Goal: Task Accomplishment & Management: Use online tool/utility

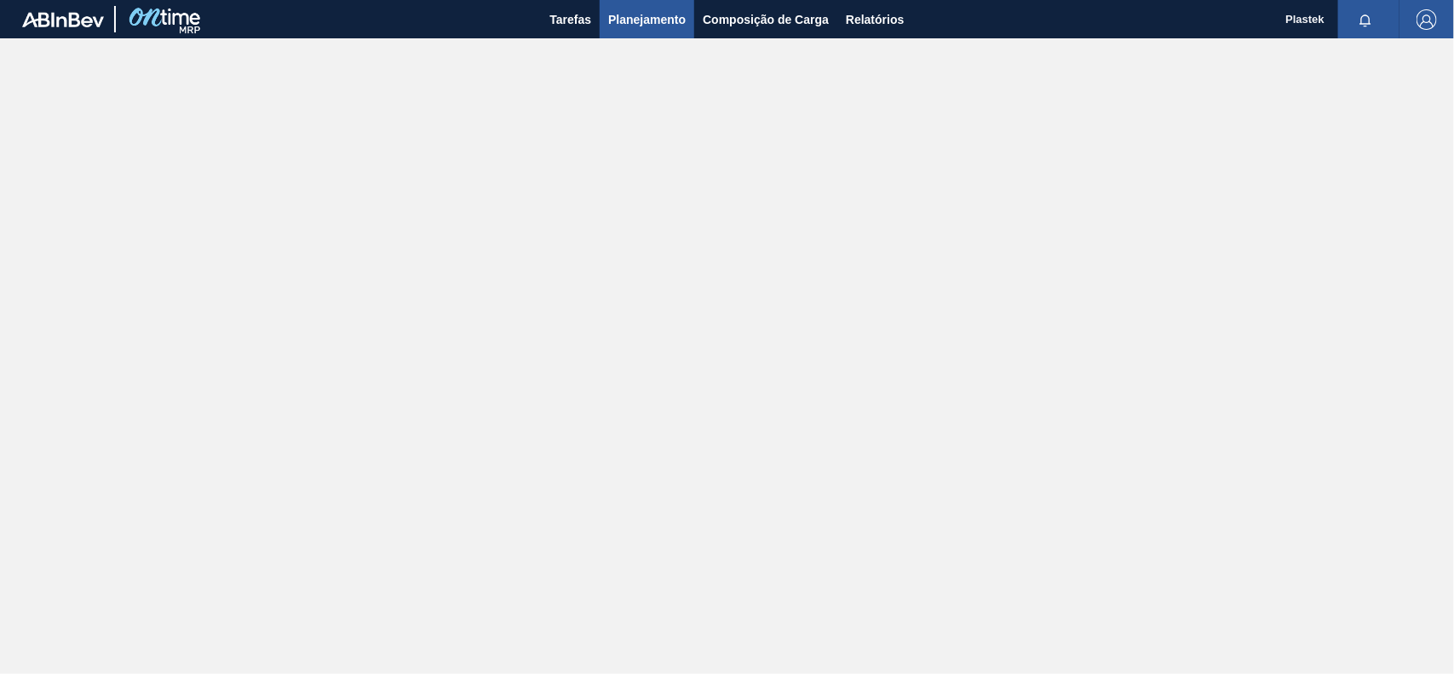
click at [658, 22] on span "Planejamento" at bounding box center [647, 19] width 78 height 20
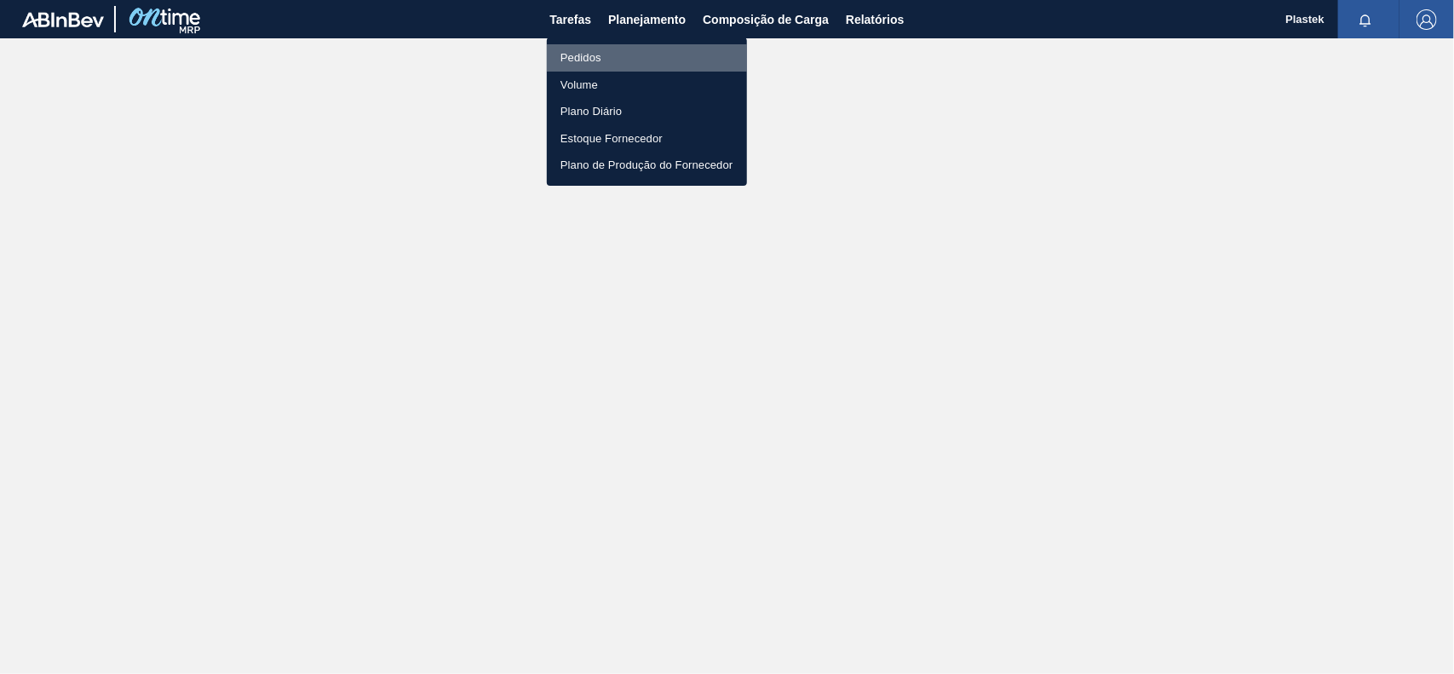
drag, startPoint x: 603, startPoint y: 55, endPoint x: 1109, endPoint y: 234, distance: 536.0
click at [603, 56] on li "Pedidos" at bounding box center [647, 57] width 200 height 27
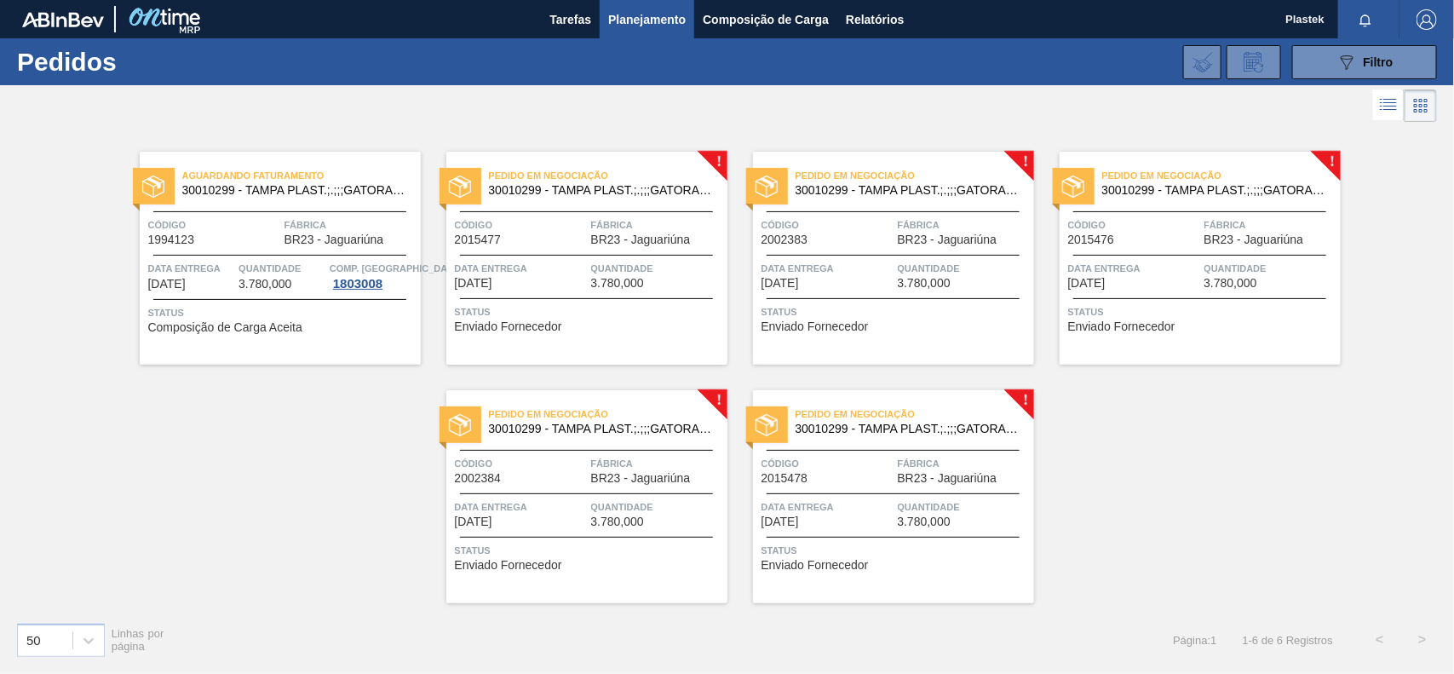
click at [680, 211] on div at bounding box center [586, 211] width 253 height 1
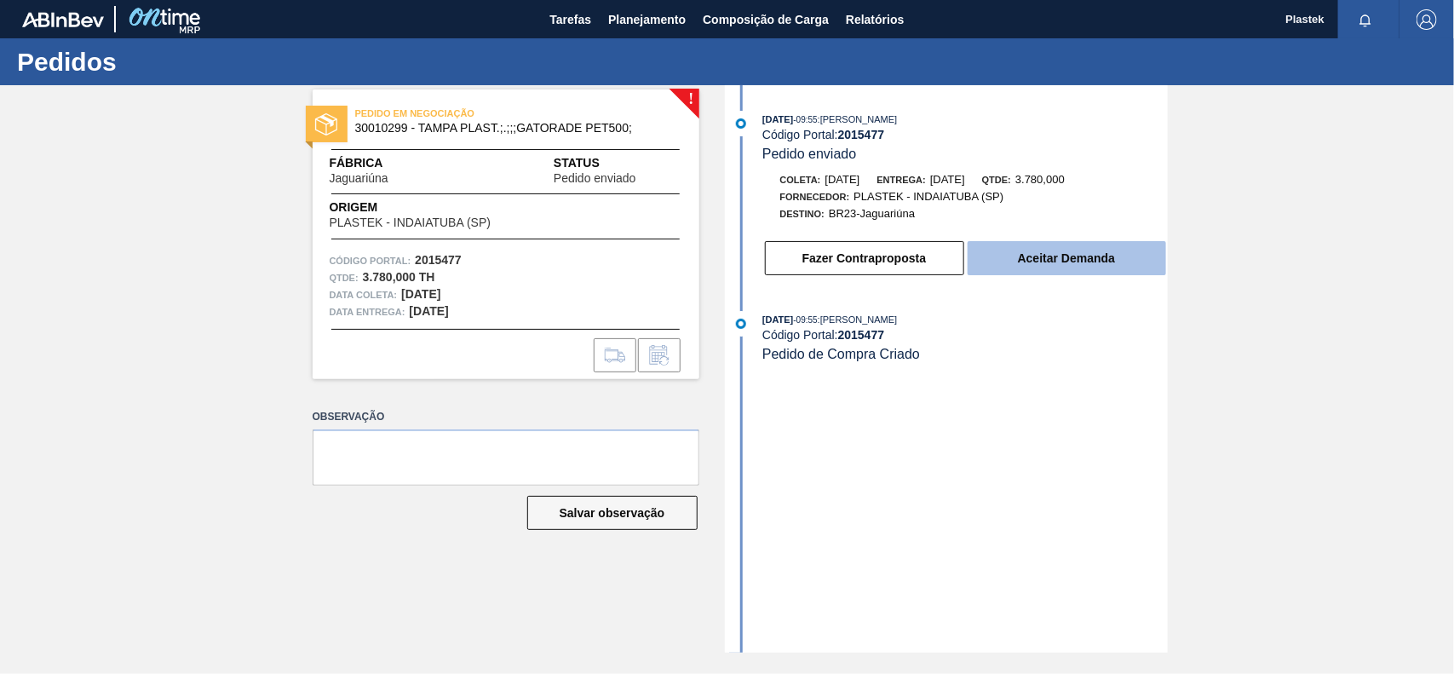
click at [1050, 258] on button "Aceitar Demanda" at bounding box center [1067, 258] width 199 height 34
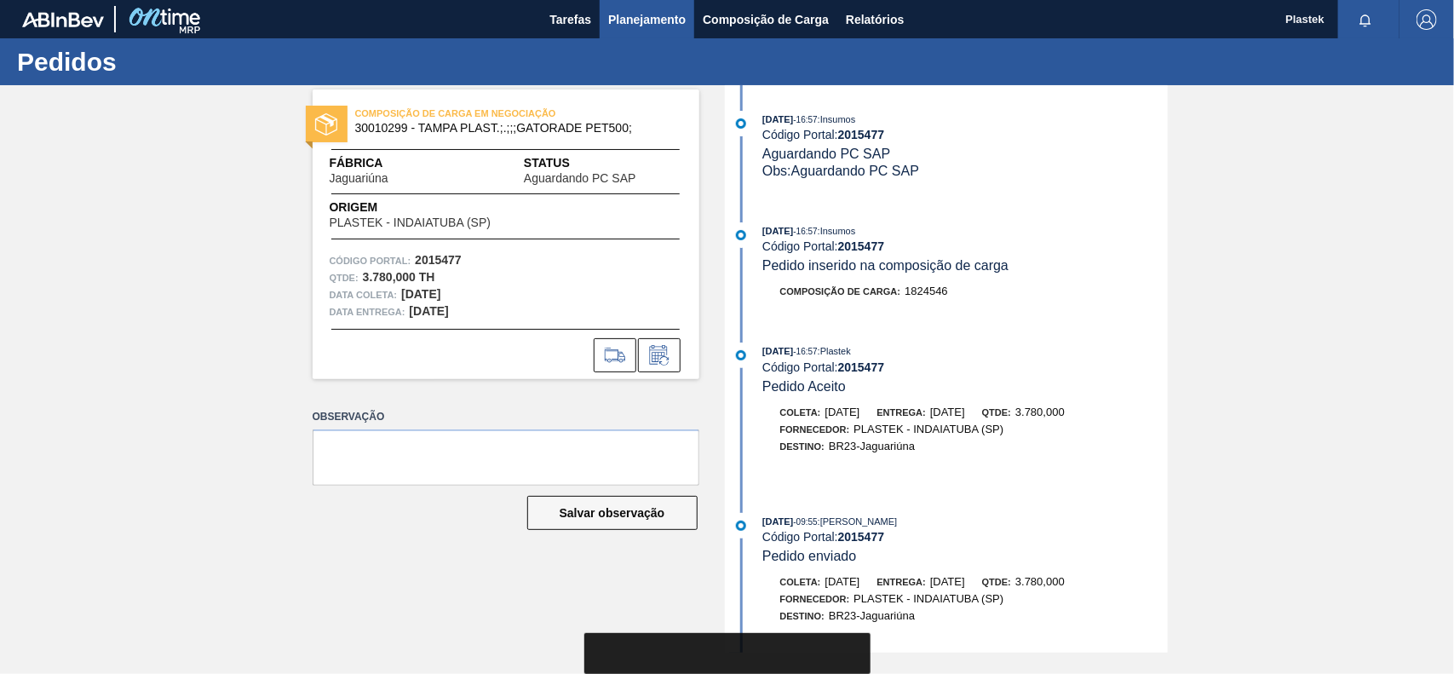
click at [646, 19] on span "Planejamento" at bounding box center [647, 19] width 78 height 20
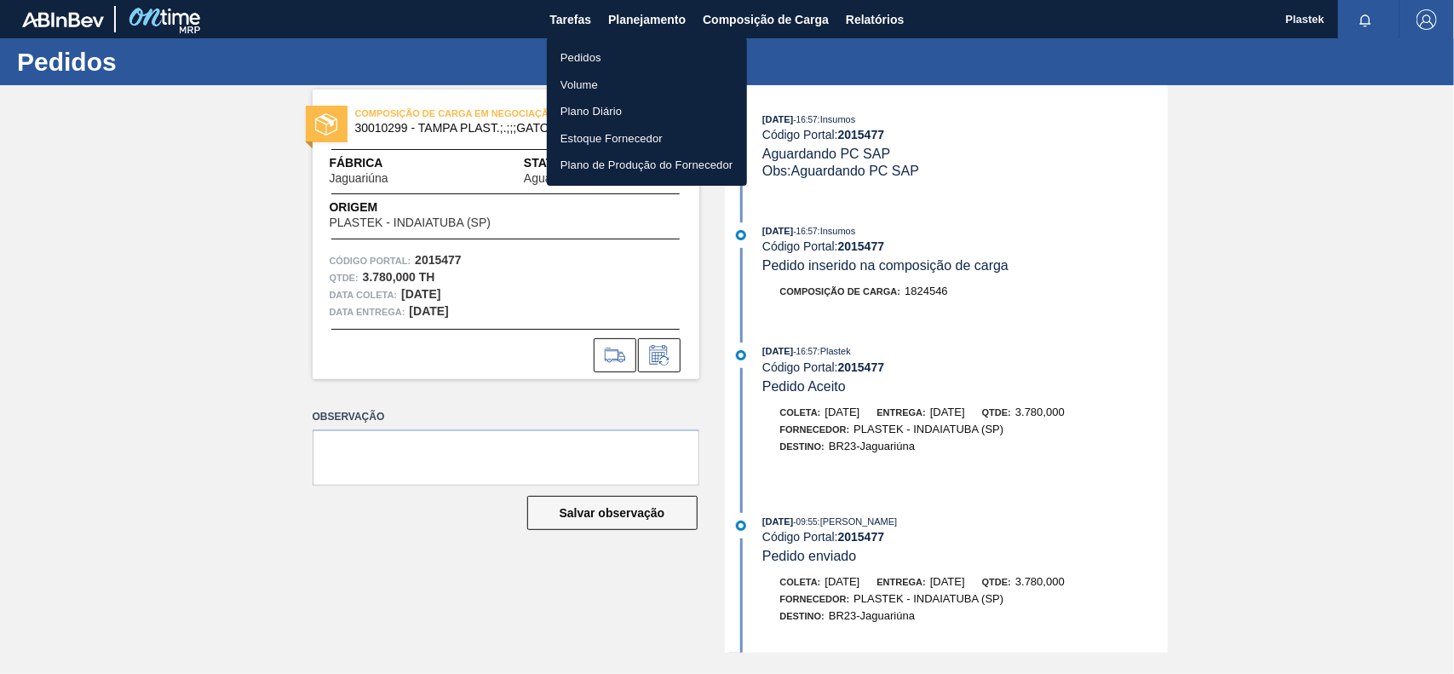
click at [602, 51] on li "Pedidos" at bounding box center [647, 57] width 200 height 27
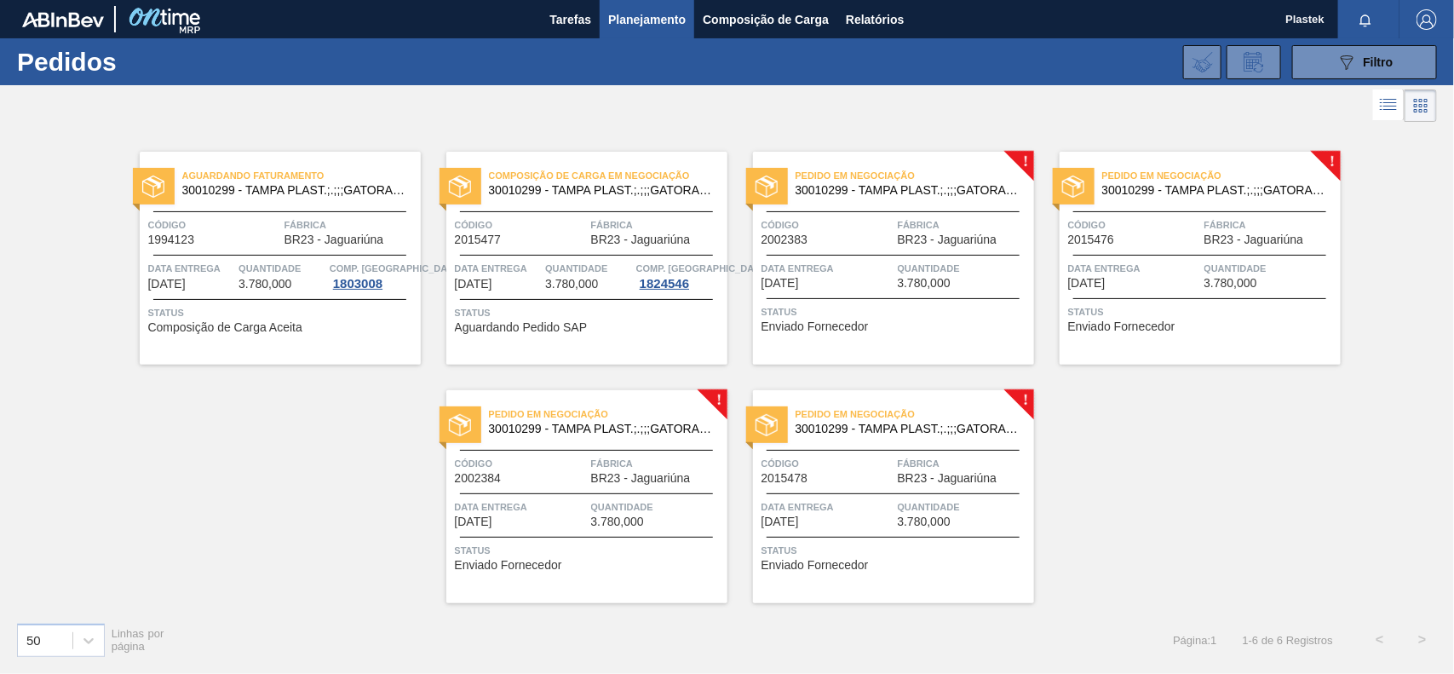
click at [977, 192] on span "30010299 - TAMPA PLAST.;.;;;GATORADE PET500;" at bounding box center [908, 190] width 225 height 13
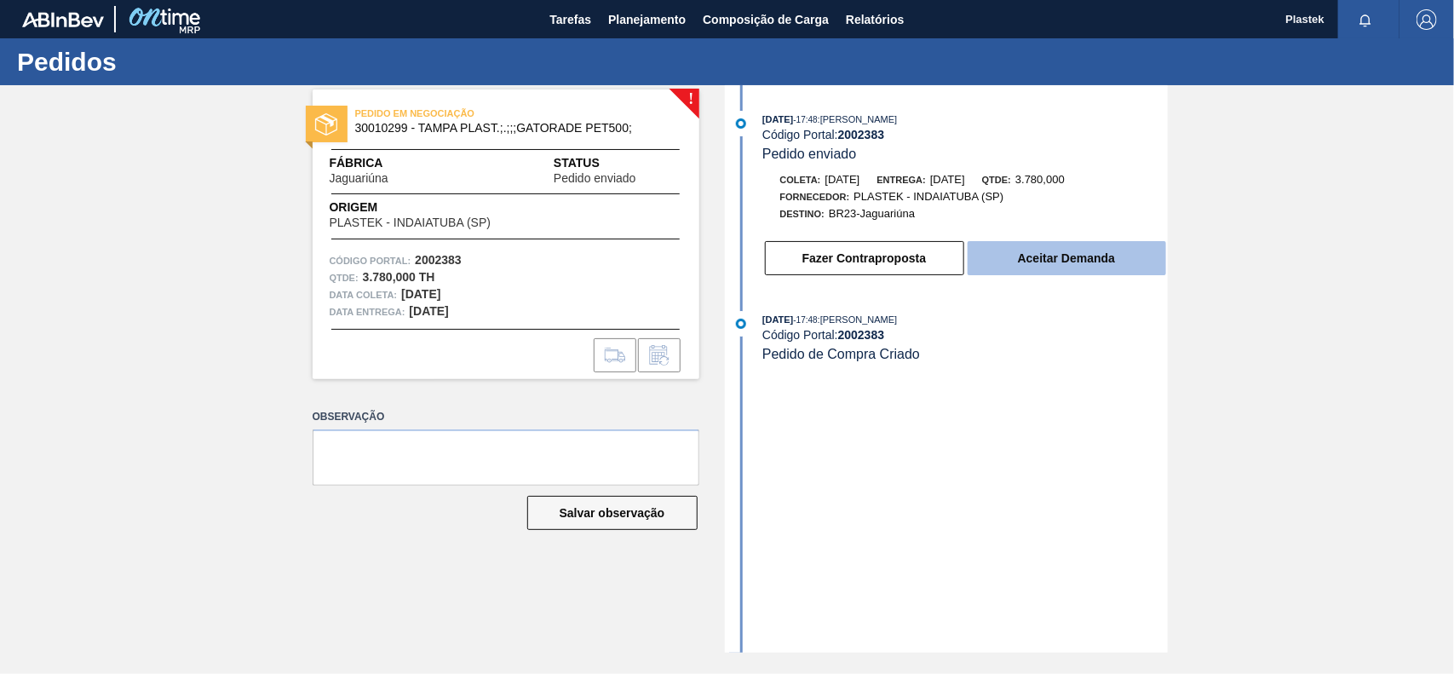
click at [1035, 261] on button "Aceitar Demanda" at bounding box center [1067, 258] width 199 height 34
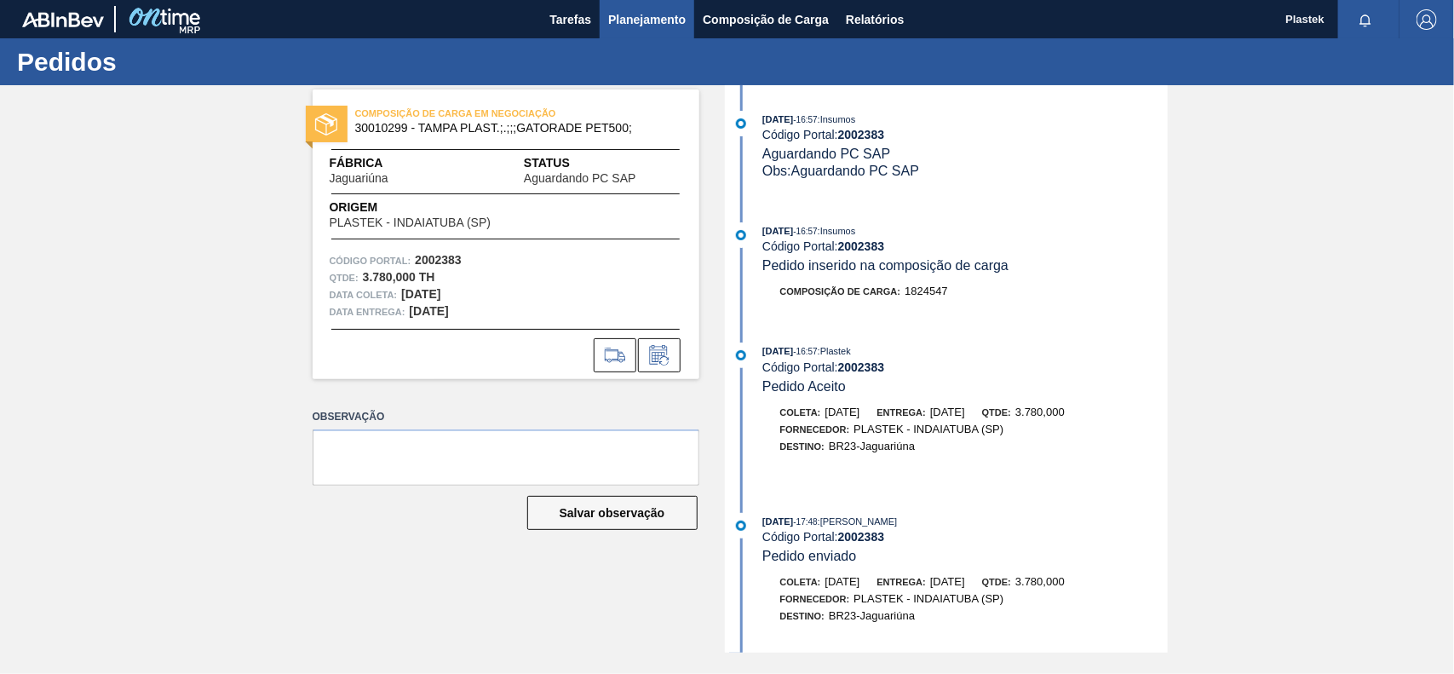
click at [654, 11] on span "Planejamento" at bounding box center [647, 19] width 78 height 20
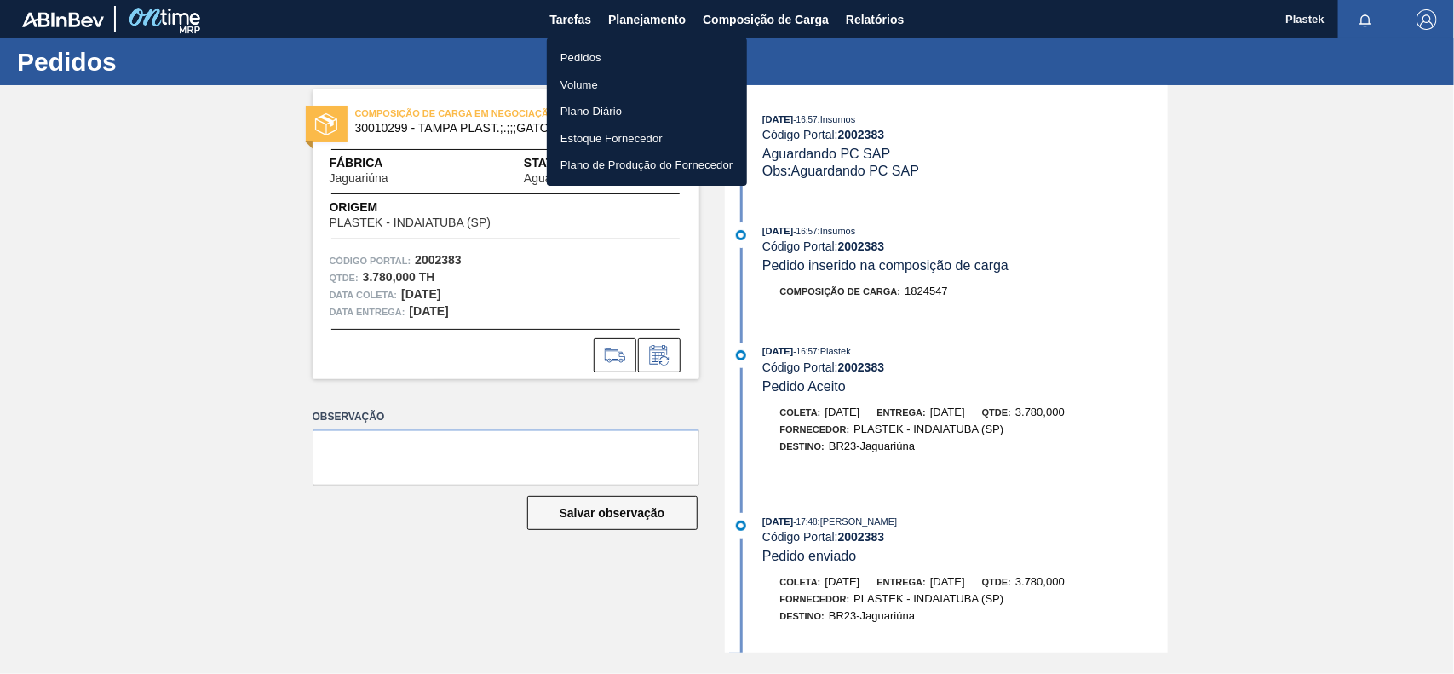
click at [606, 51] on li "Pedidos" at bounding box center [647, 57] width 200 height 27
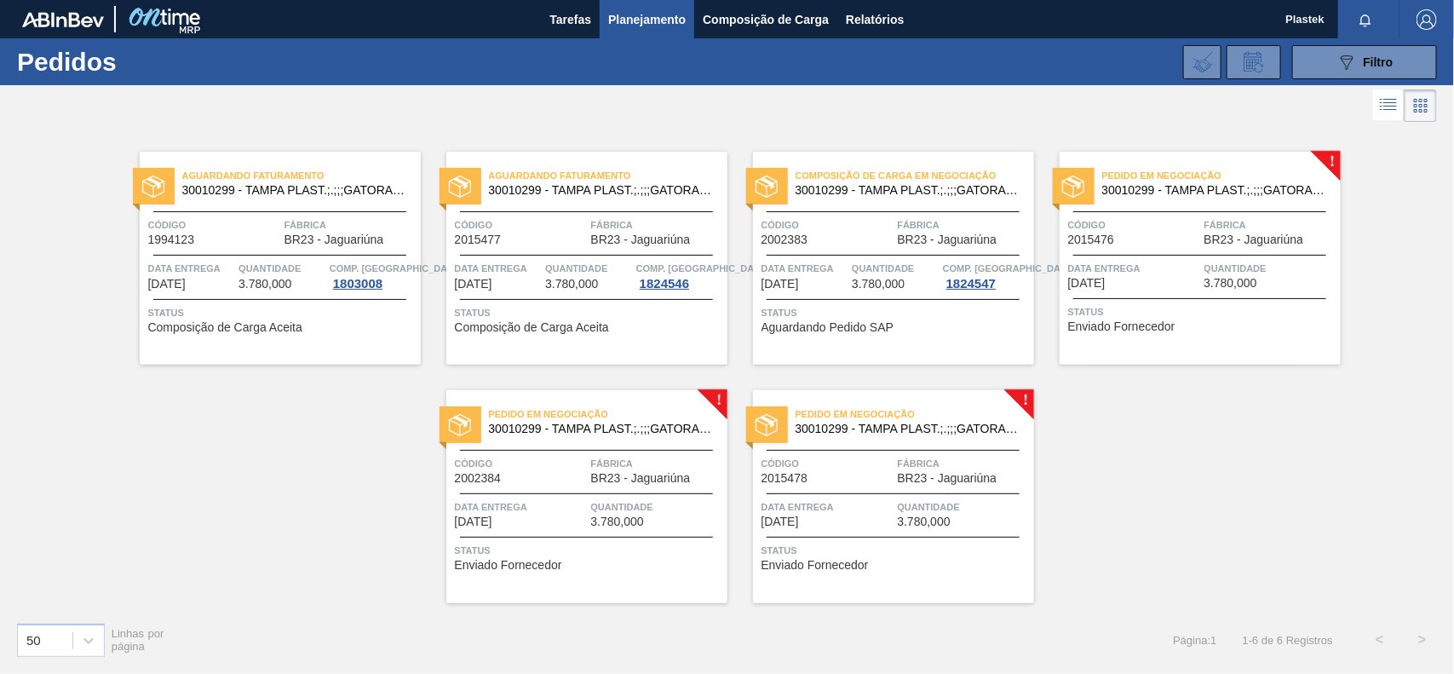
click at [1202, 262] on div "Data entrega 16/09/2025 Quantidade 3.780,000" at bounding box center [1200, 275] width 281 height 30
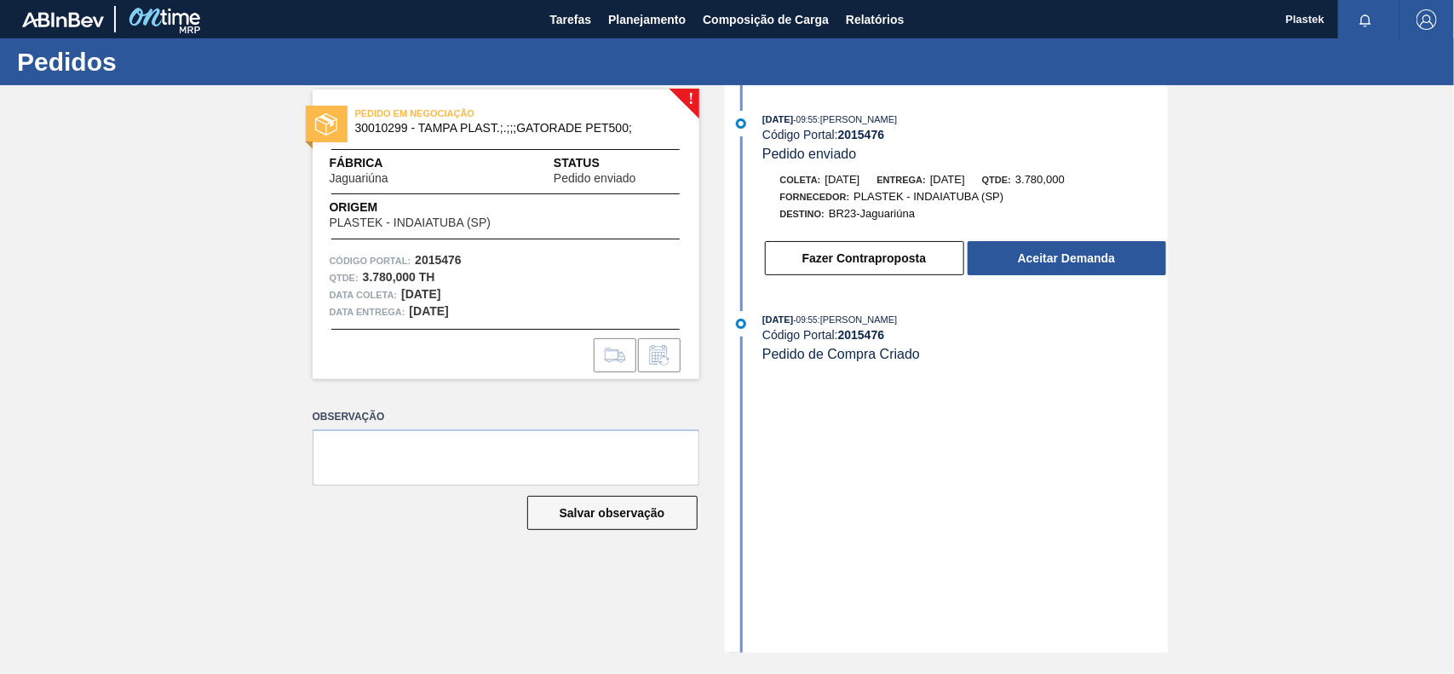
click at [1003, 256] on button "Aceitar Demanda" at bounding box center [1067, 258] width 199 height 34
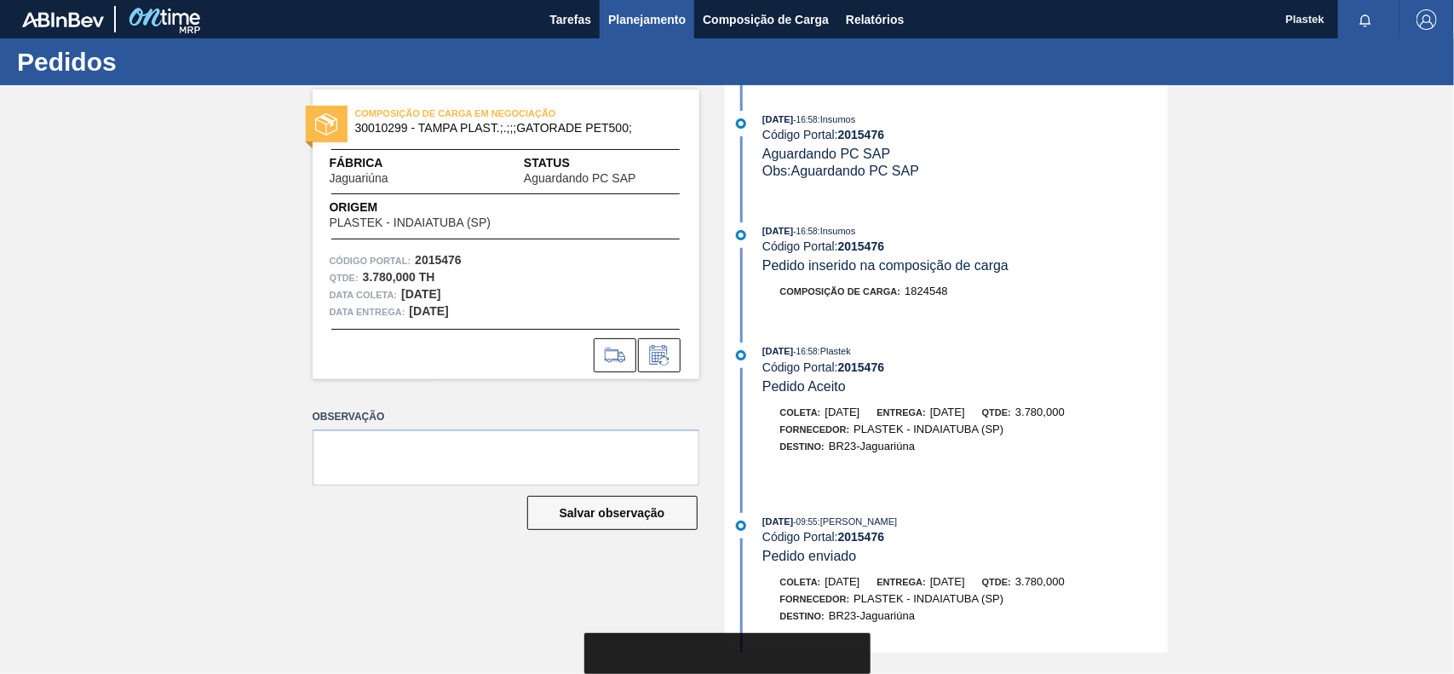
click at [659, 14] on span "Planejamento" at bounding box center [647, 19] width 78 height 20
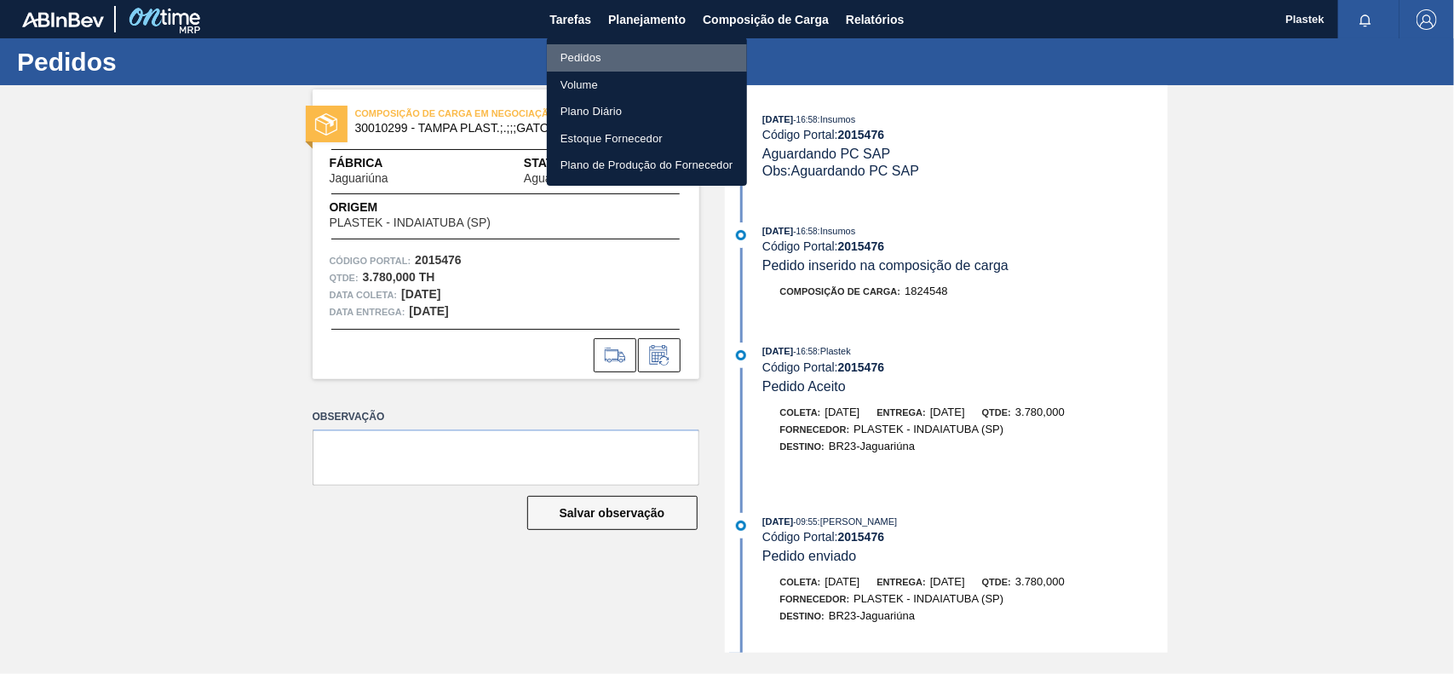
click at [602, 53] on li "Pedidos" at bounding box center [647, 57] width 200 height 27
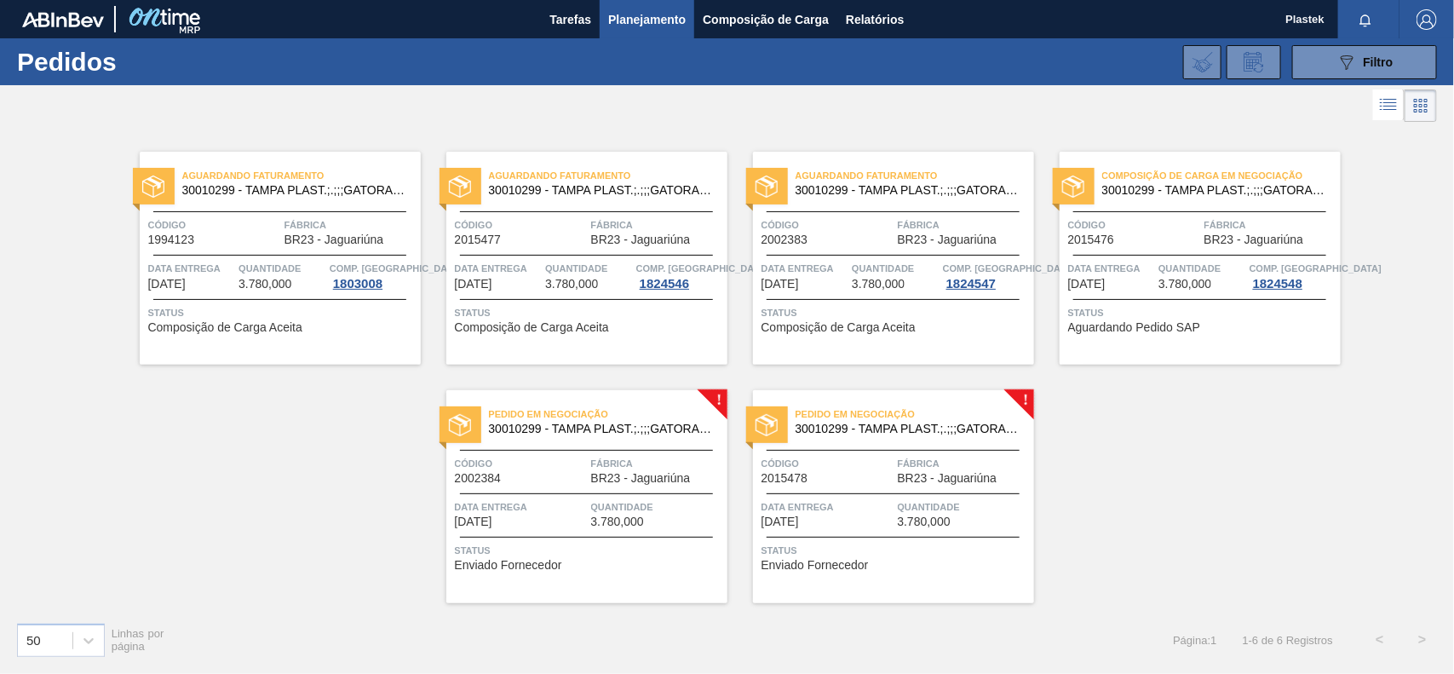
click at [640, 472] on span "BR23 - Jaguariúna" at bounding box center [641, 478] width 100 height 13
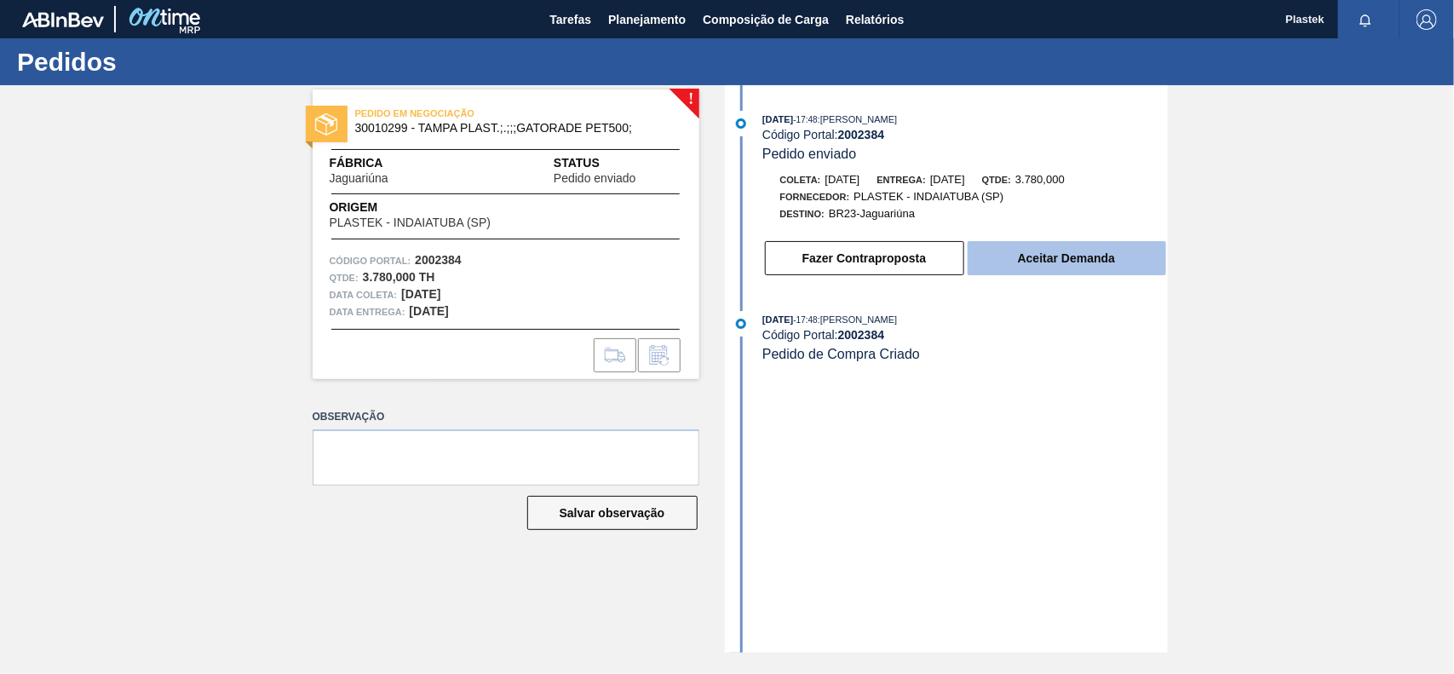
click at [1057, 267] on button "Aceitar Demanda" at bounding box center [1067, 258] width 199 height 34
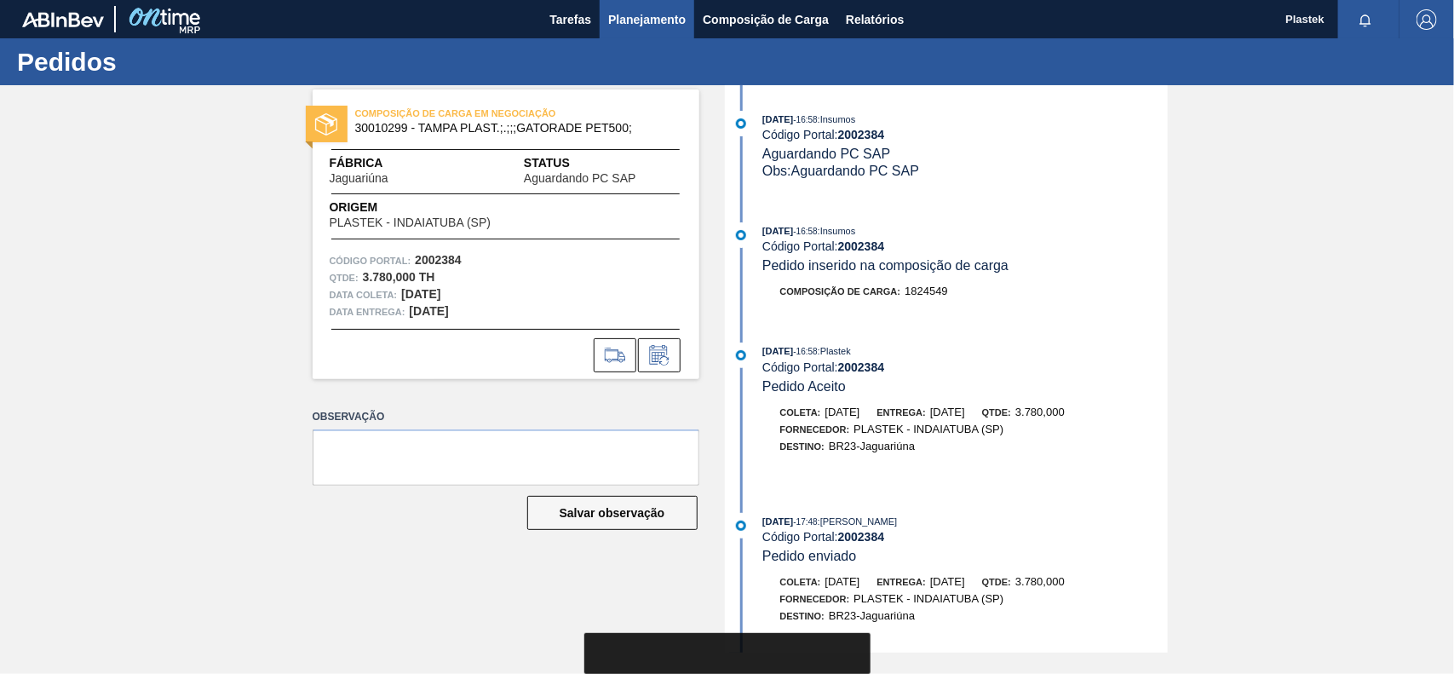
click at [673, 22] on span "Planejamento" at bounding box center [647, 19] width 78 height 20
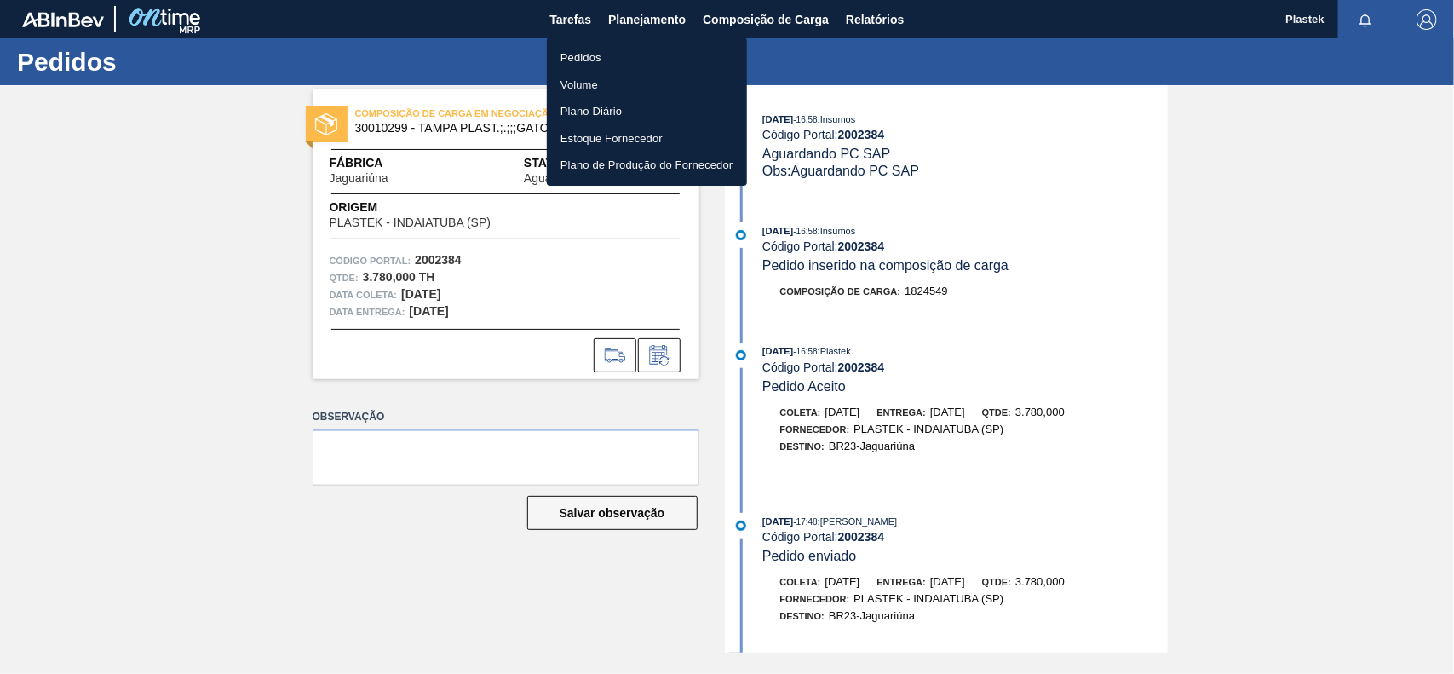
click at [565, 58] on li "Pedidos" at bounding box center [647, 57] width 200 height 27
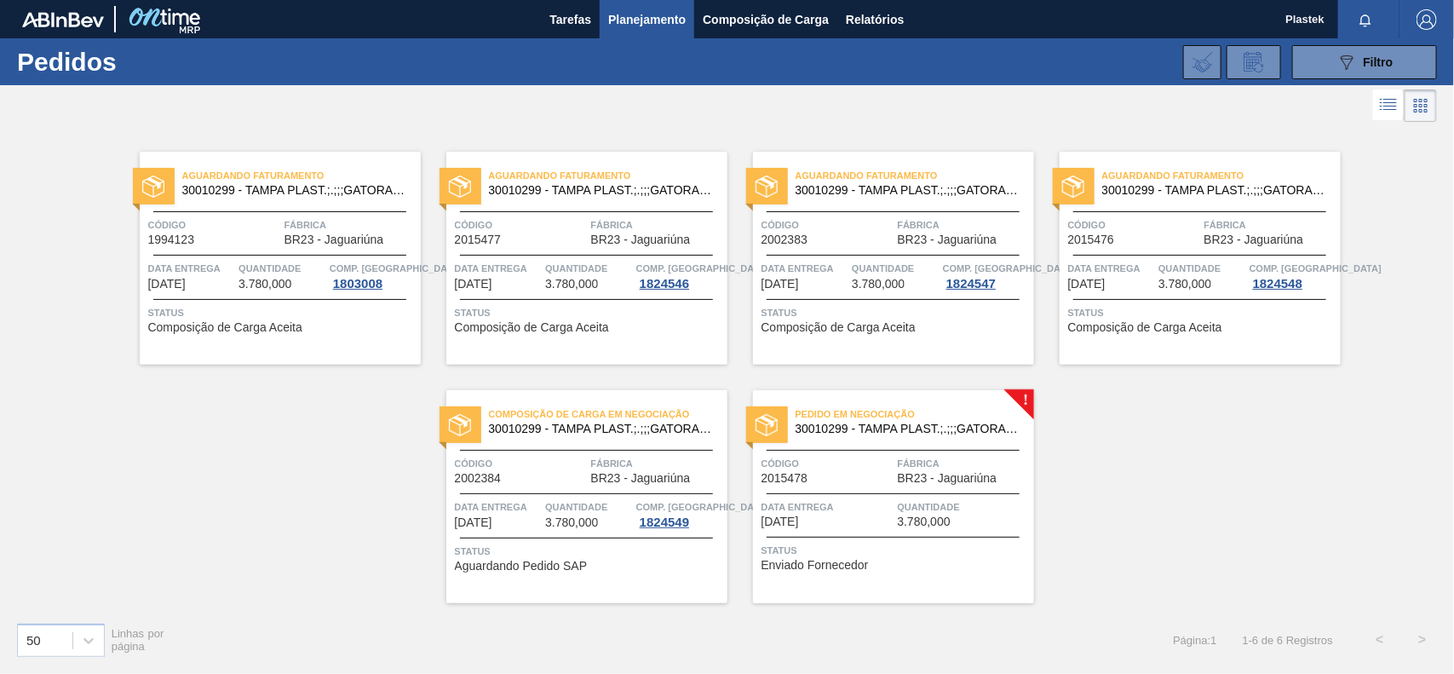
click at [934, 520] on span "3.780,000" at bounding box center [924, 521] width 53 height 13
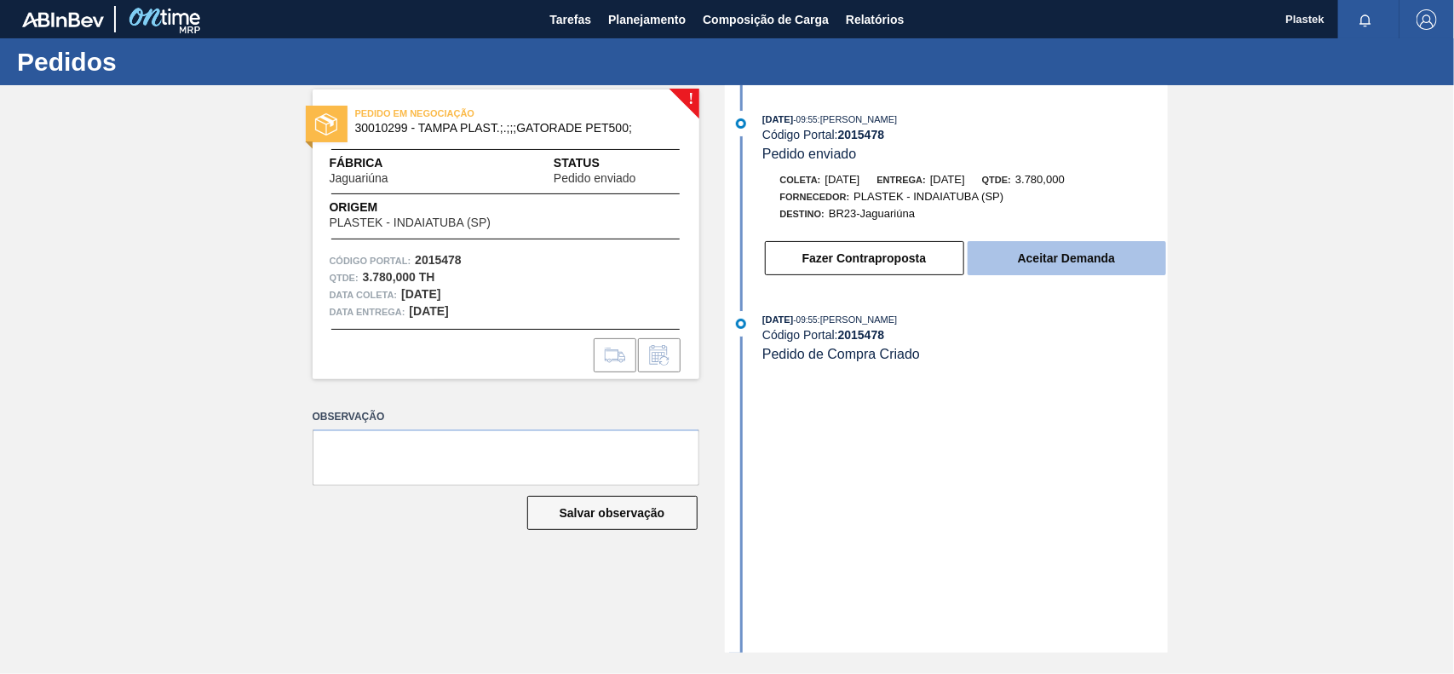
click at [1095, 257] on button "Aceitar Demanda" at bounding box center [1067, 258] width 199 height 34
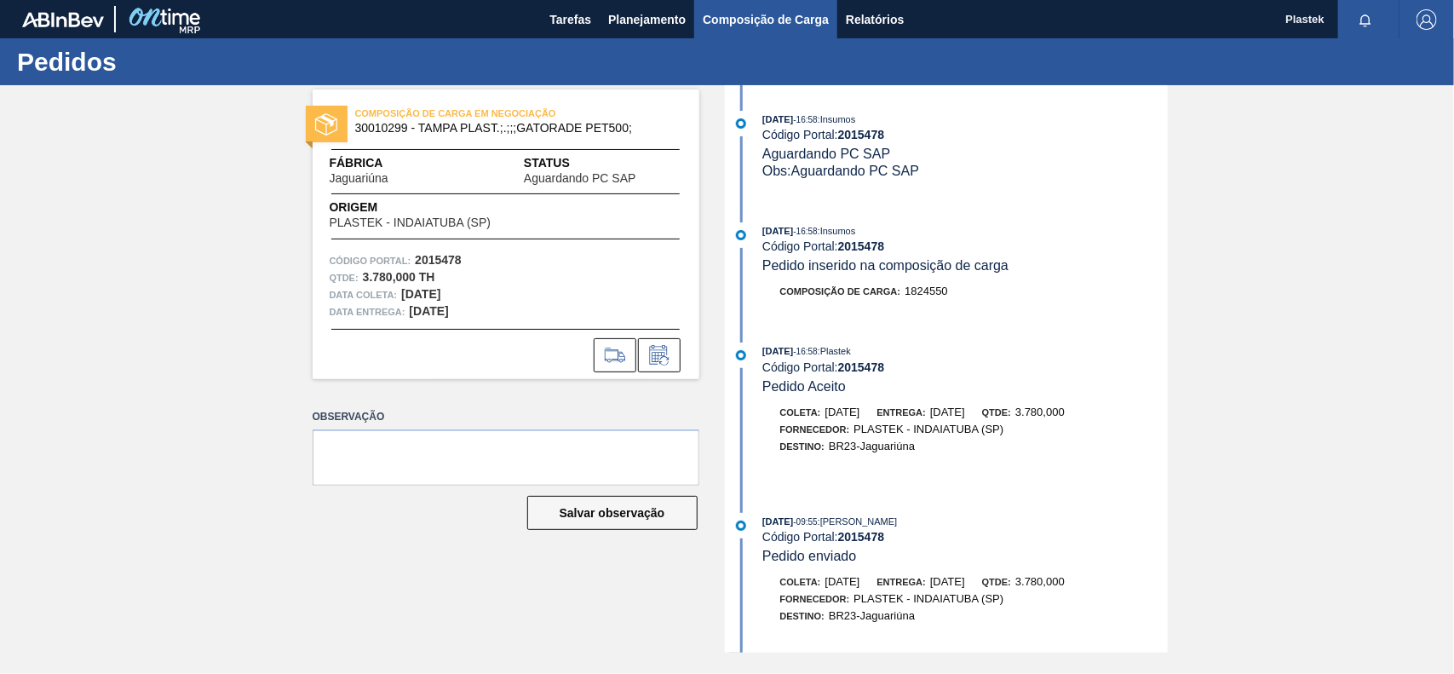
click at [763, 19] on span "Composição de Carga" at bounding box center [766, 19] width 126 height 20
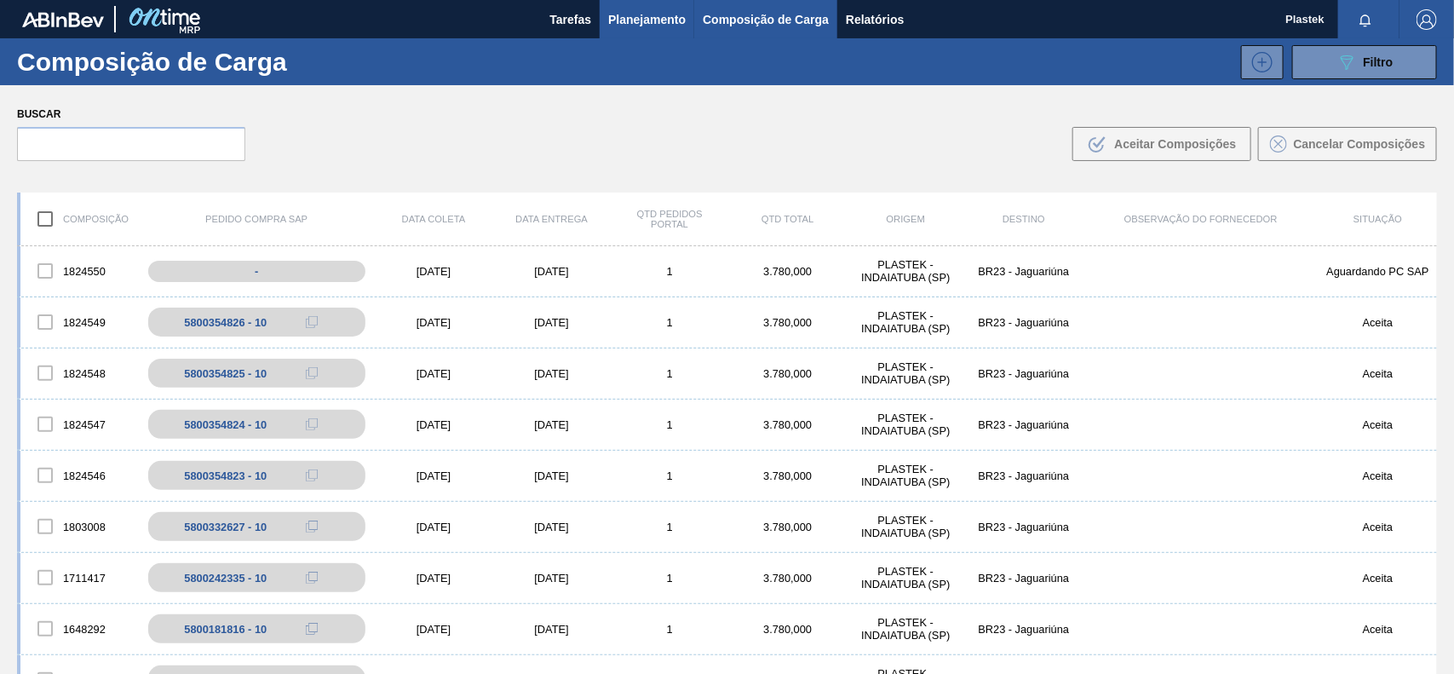
click at [636, 9] on span "Planejamento" at bounding box center [647, 19] width 78 height 20
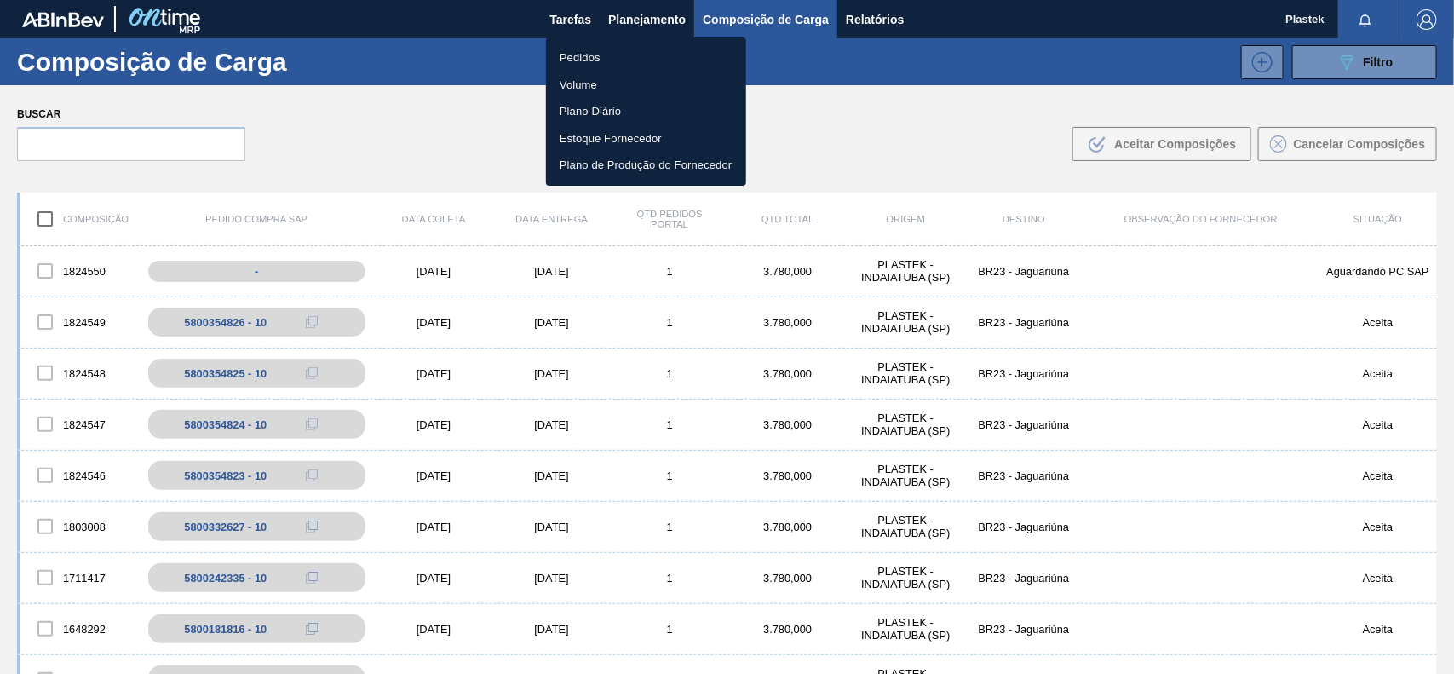
drag, startPoint x: 579, startPoint y: 60, endPoint x: 763, endPoint y: 133, distance: 198.1
click at [579, 60] on li "Pedidos" at bounding box center [646, 57] width 200 height 27
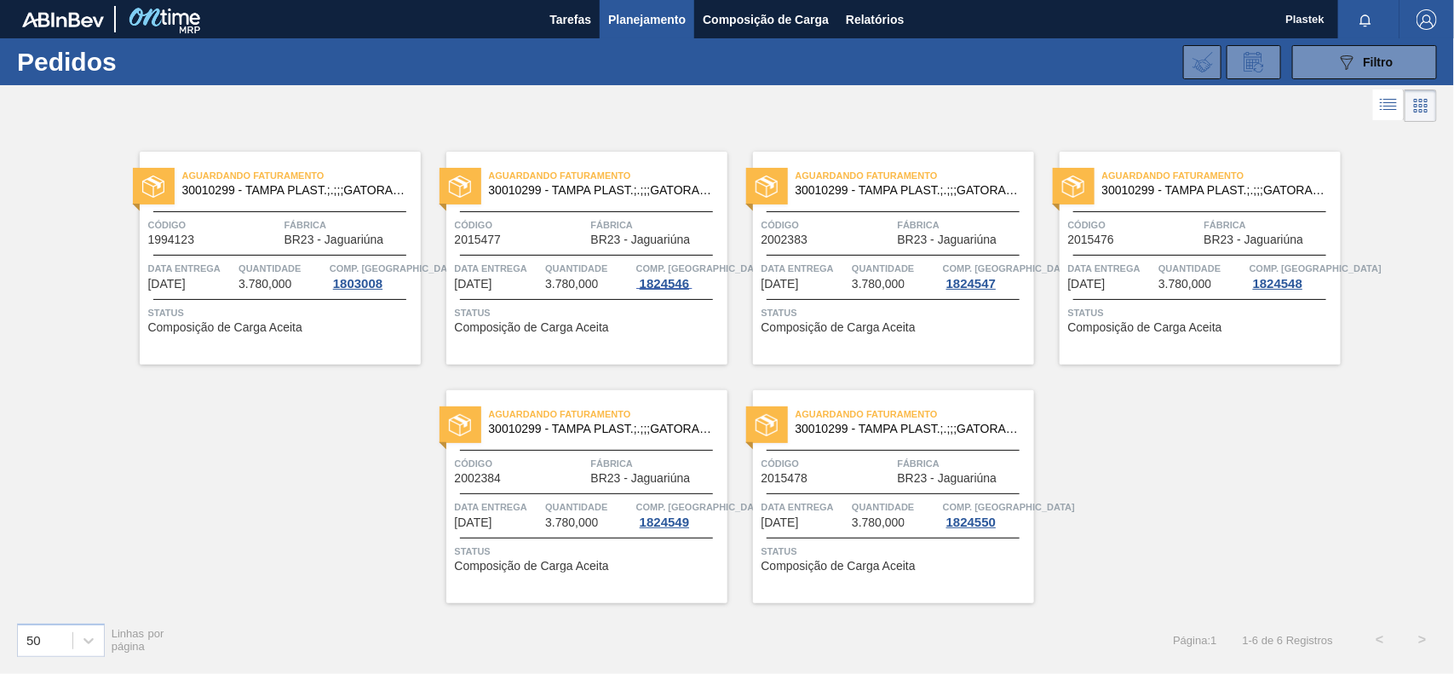
click at [666, 282] on div "1824546" at bounding box center [664, 284] width 56 height 14
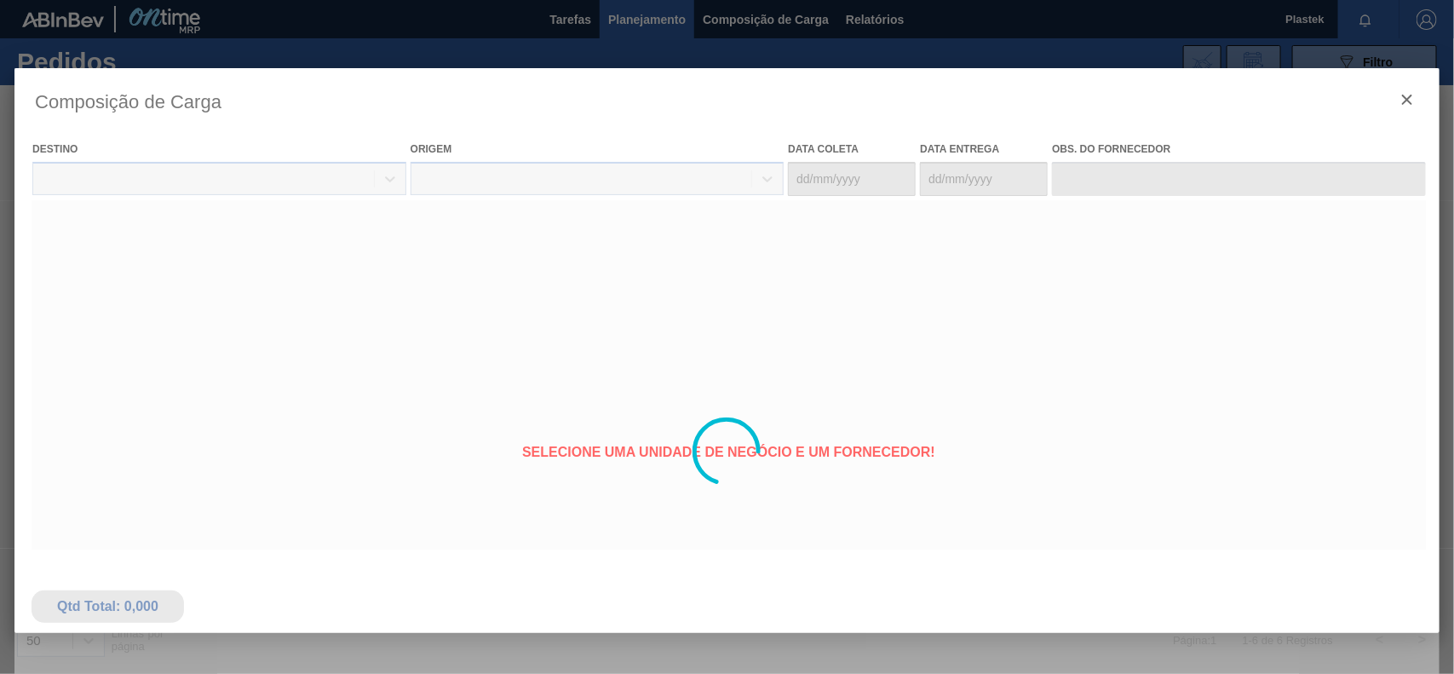
type coleta "03/09/2025"
type entrega "03/09/2025"
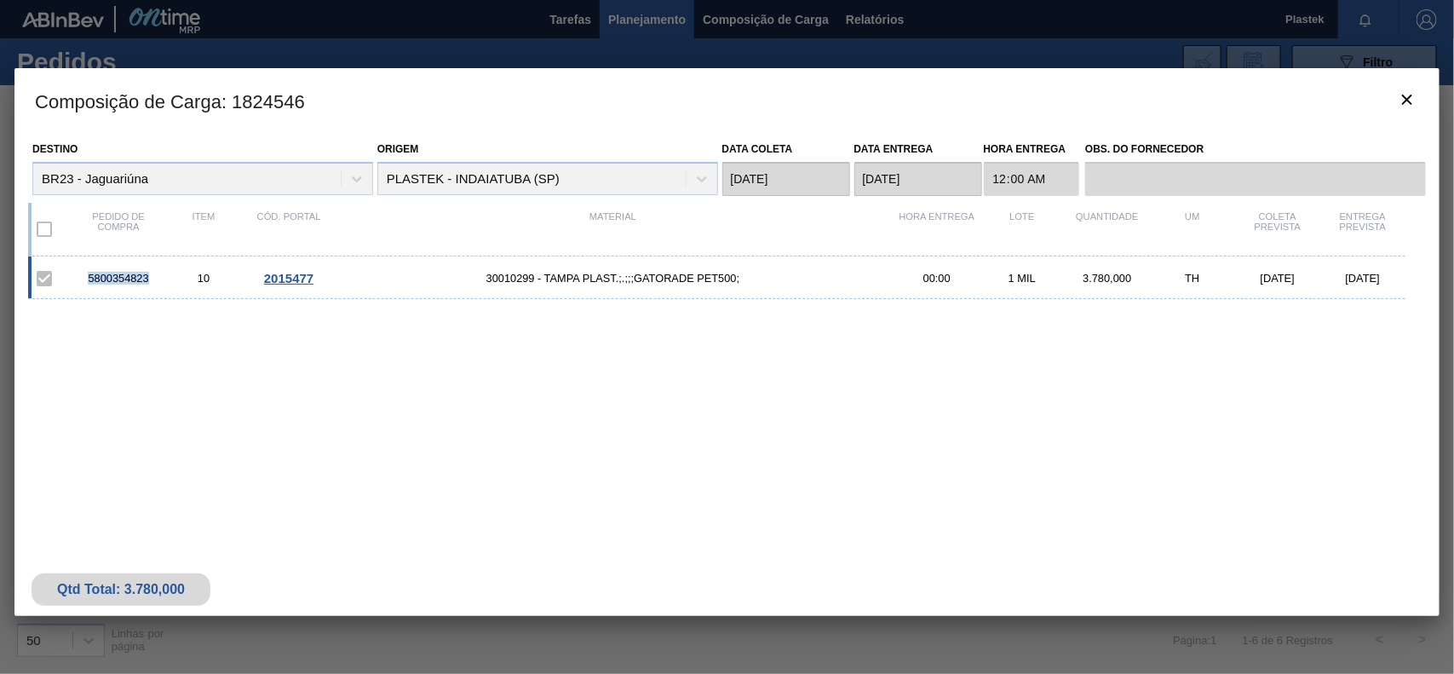
drag, startPoint x: 82, startPoint y: 275, endPoint x: 152, endPoint y: 282, distance: 70.2
click at [152, 282] on div "5800354823" at bounding box center [118, 278] width 85 height 13
copy div "5800354823"
click at [1410, 95] on icon "botão de ícone" at bounding box center [1407, 99] width 20 height 20
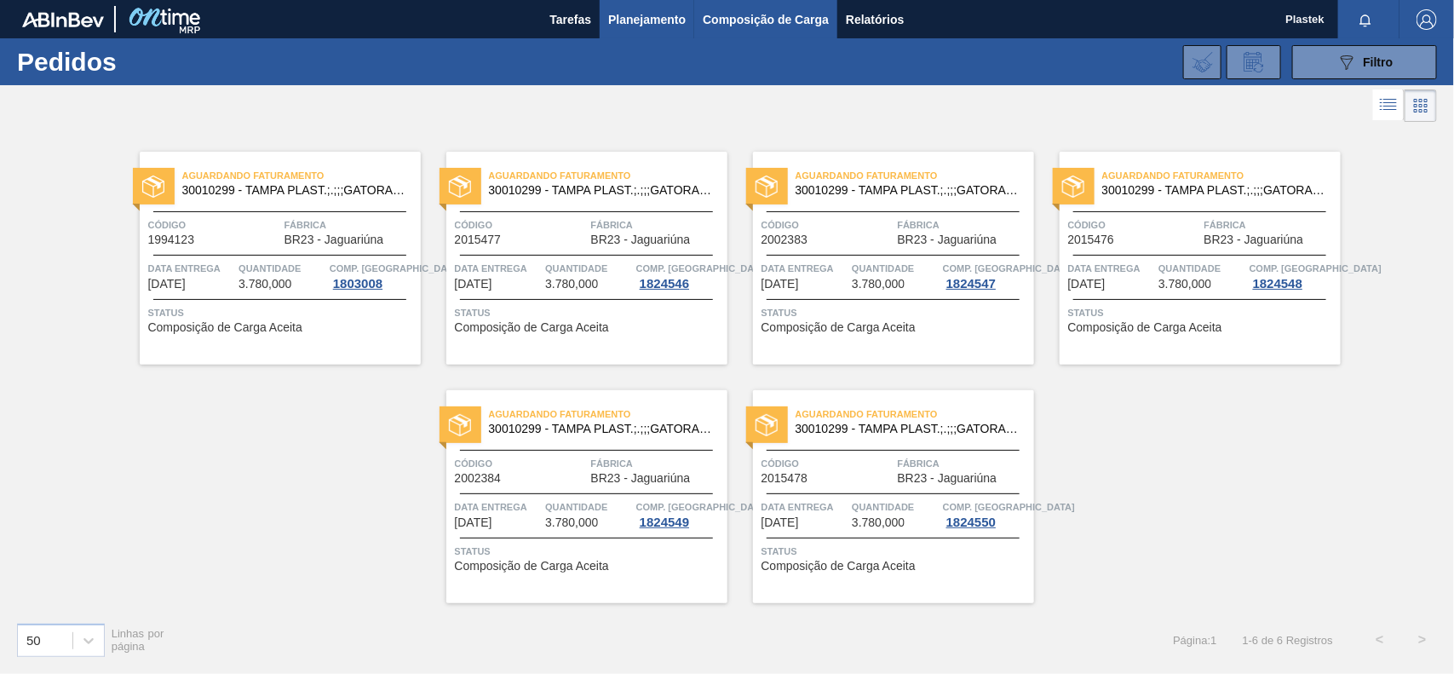
click at [778, 14] on span "Composição de Carga" at bounding box center [766, 19] width 126 height 20
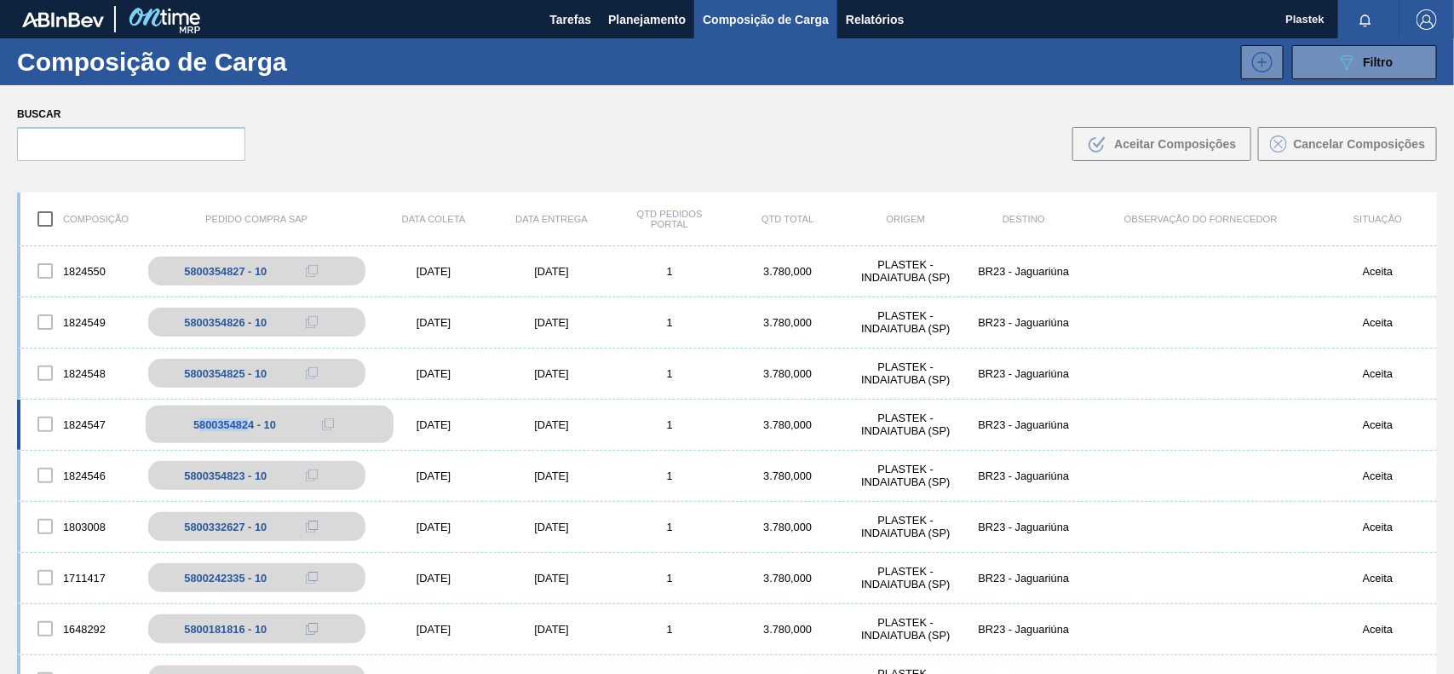
drag, startPoint x: 198, startPoint y: 423, endPoint x: 245, endPoint y: 428, distance: 47.1
click at [245, 428] on div "5800354824 - 10" at bounding box center [234, 424] width 83 height 13
drag, startPoint x: 186, startPoint y: 428, endPoint x: 256, endPoint y: 431, distance: 70.0
click at [256, 431] on div "5800354824 - 10" at bounding box center [270, 424] width 248 height 37
copy div "5800354824"
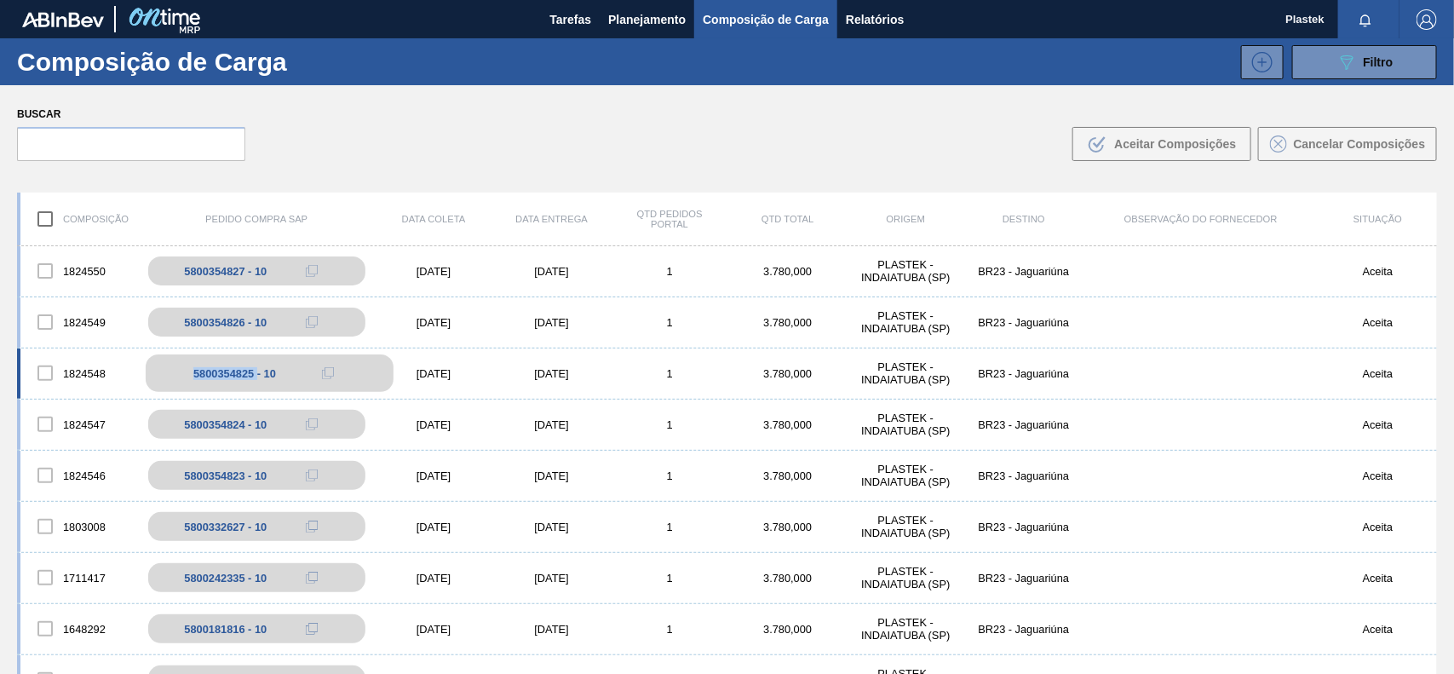
drag, startPoint x: 186, startPoint y: 371, endPoint x: 256, endPoint y: 376, distance: 70.0
click at [256, 376] on div "5800354825 - 10" at bounding box center [270, 372] width 248 height 37
copy div "5800354825"
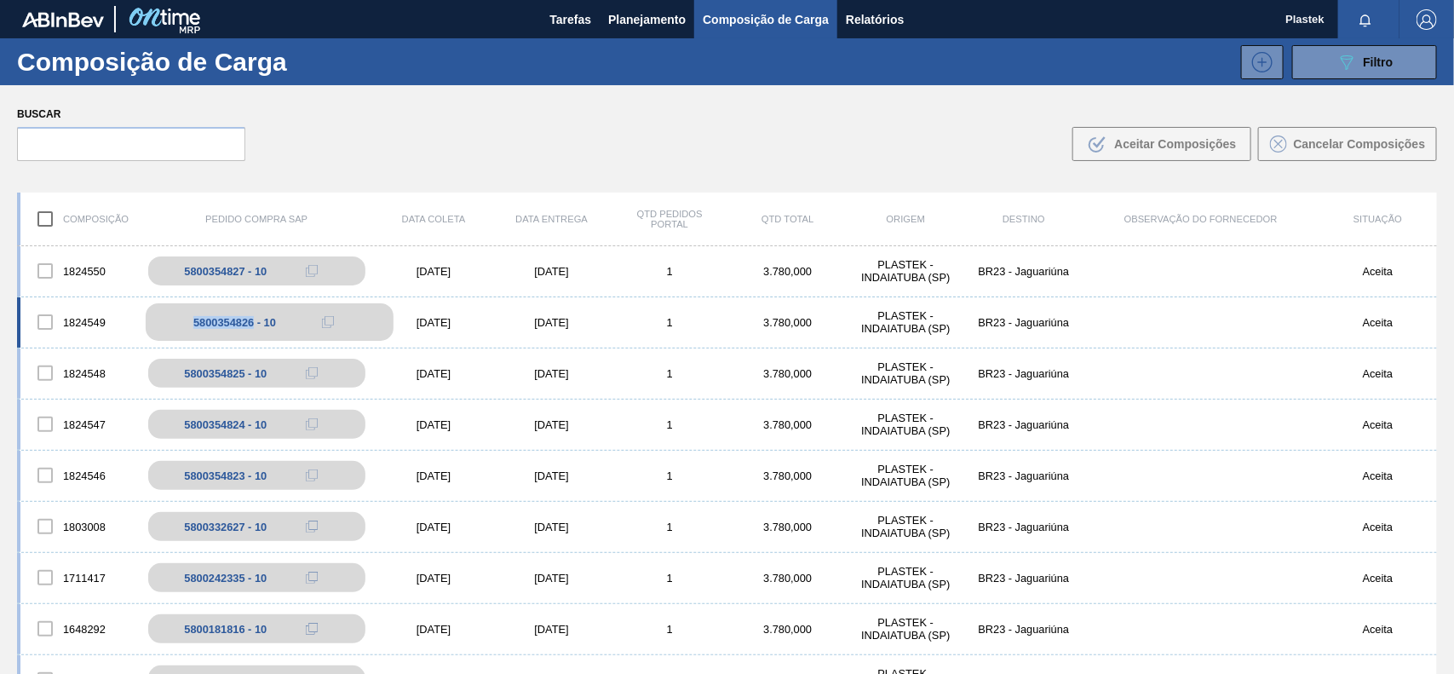
drag, startPoint x: 193, startPoint y: 320, endPoint x: 254, endPoint y: 320, distance: 61.3
click at [254, 320] on div "5800354826 - 10" at bounding box center [234, 322] width 83 height 13
copy div "5800354826"
drag, startPoint x: 192, startPoint y: 270, endPoint x: 254, endPoint y: 267, distance: 62.3
click at [254, 267] on div "5800354827 - 10" at bounding box center [270, 270] width 248 height 37
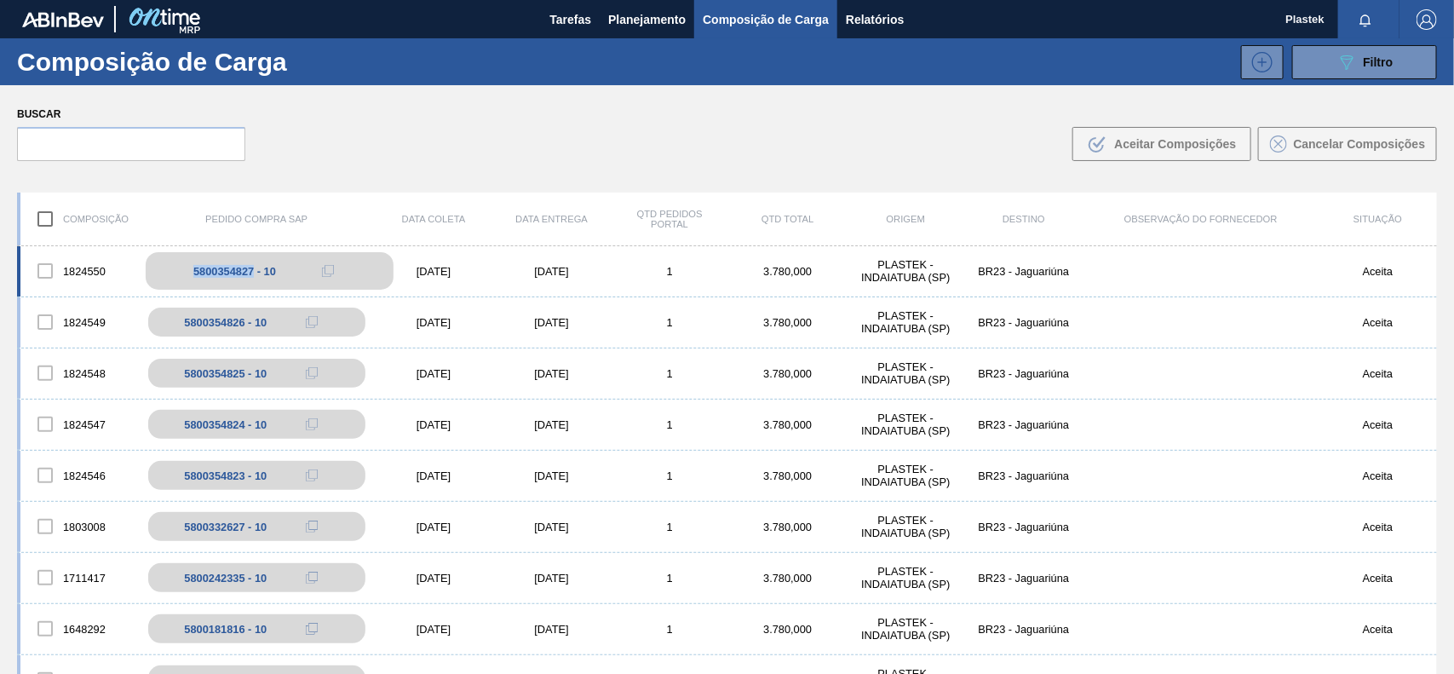
copy div "5800354827"
click at [541, 104] on div "Buscar .b{fill:var(--color-action-default)} Aceitar Composições Cancelar Compos…" at bounding box center [727, 131] width 1454 height 93
click at [1425, 9] on img "button" at bounding box center [1427, 19] width 20 height 20
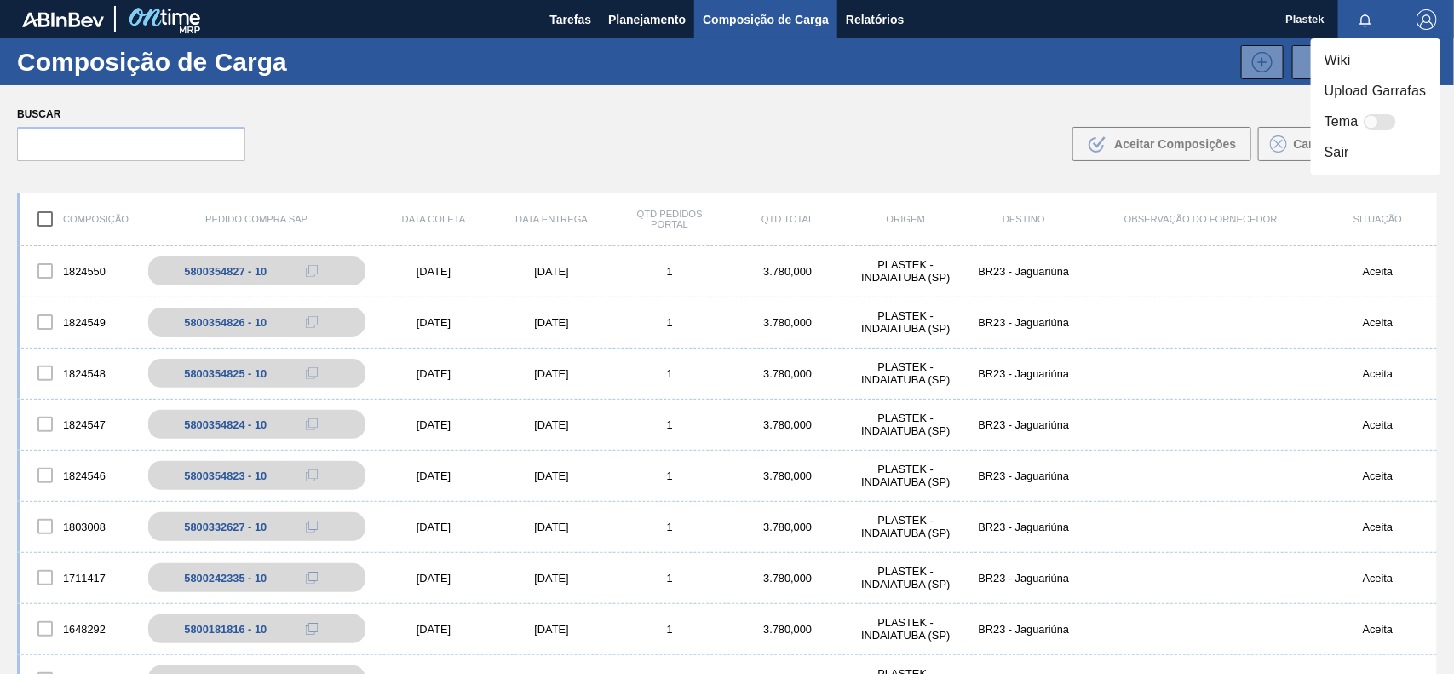
click at [1352, 146] on li "Sair" at bounding box center [1376, 152] width 130 height 31
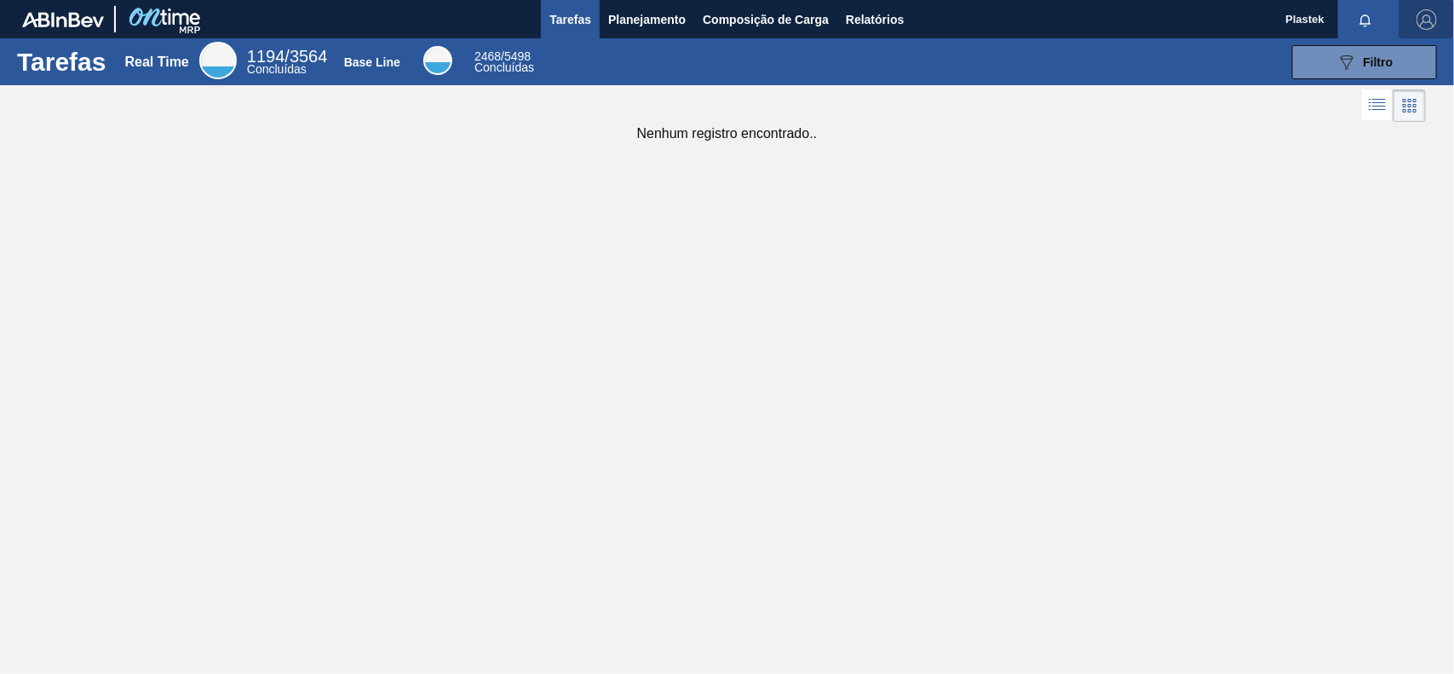
click at [1421, 14] on img "button" at bounding box center [1427, 19] width 20 height 20
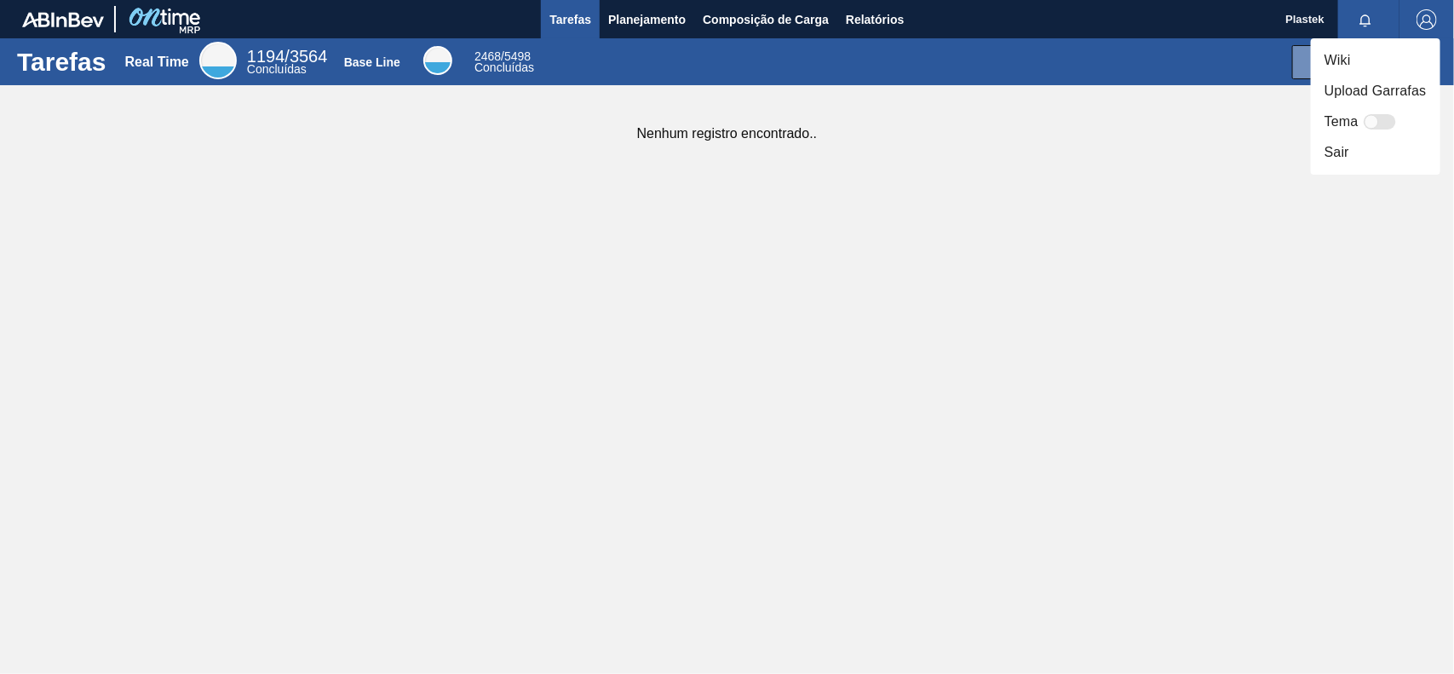
click at [1338, 147] on li "Sair" at bounding box center [1376, 152] width 130 height 31
